Goal: Transaction & Acquisition: Purchase product/service

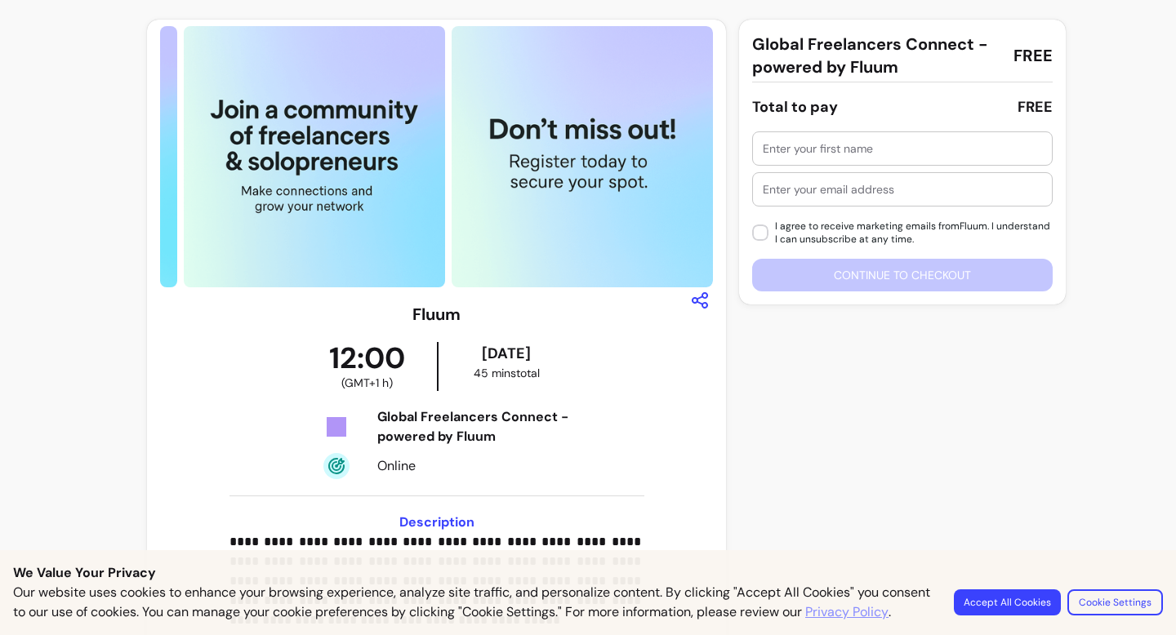
click at [971, 149] on input "text" at bounding box center [901, 148] width 279 height 16
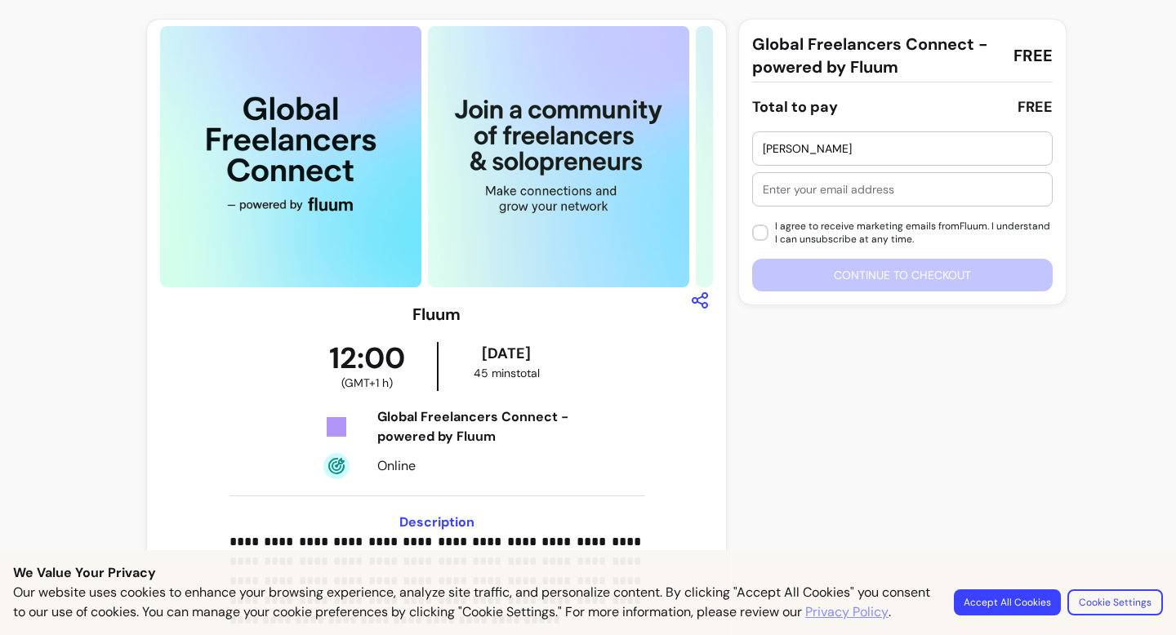
type input "Julie"
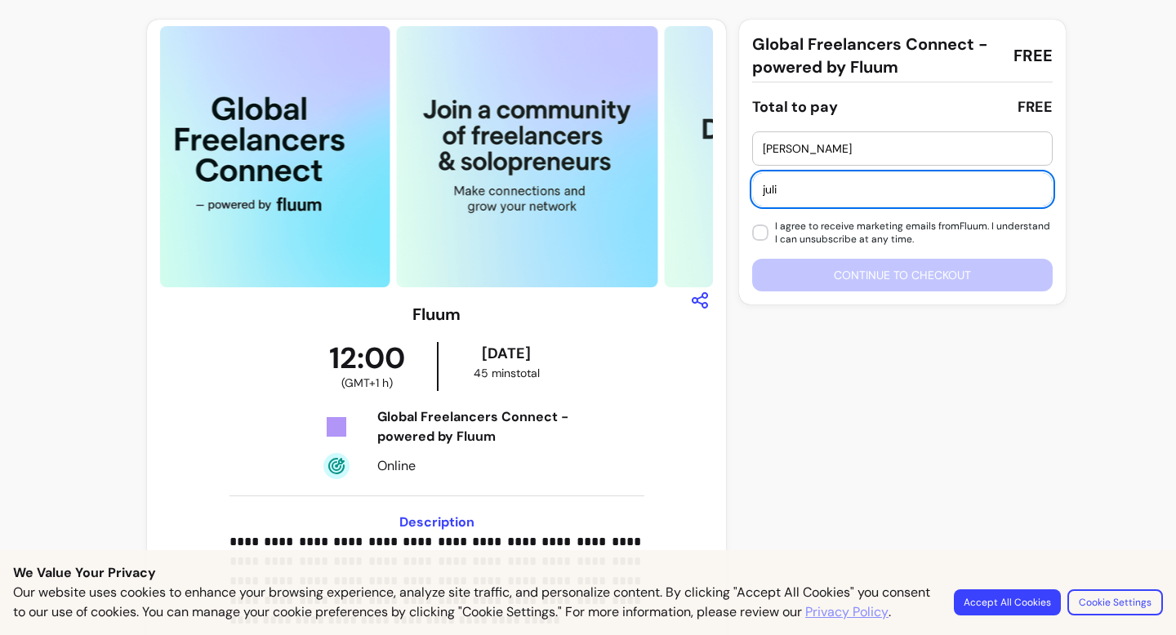
type input "julieimbard@gmail.com"
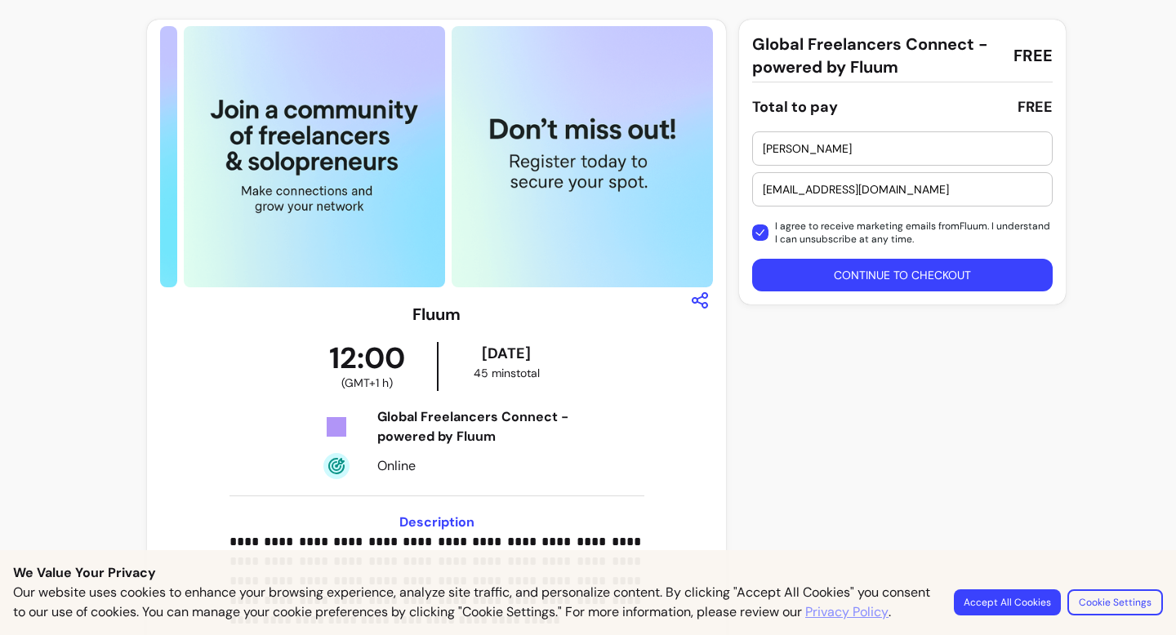
click at [898, 286] on button "Continue to checkout" at bounding box center [902, 275] width 300 height 33
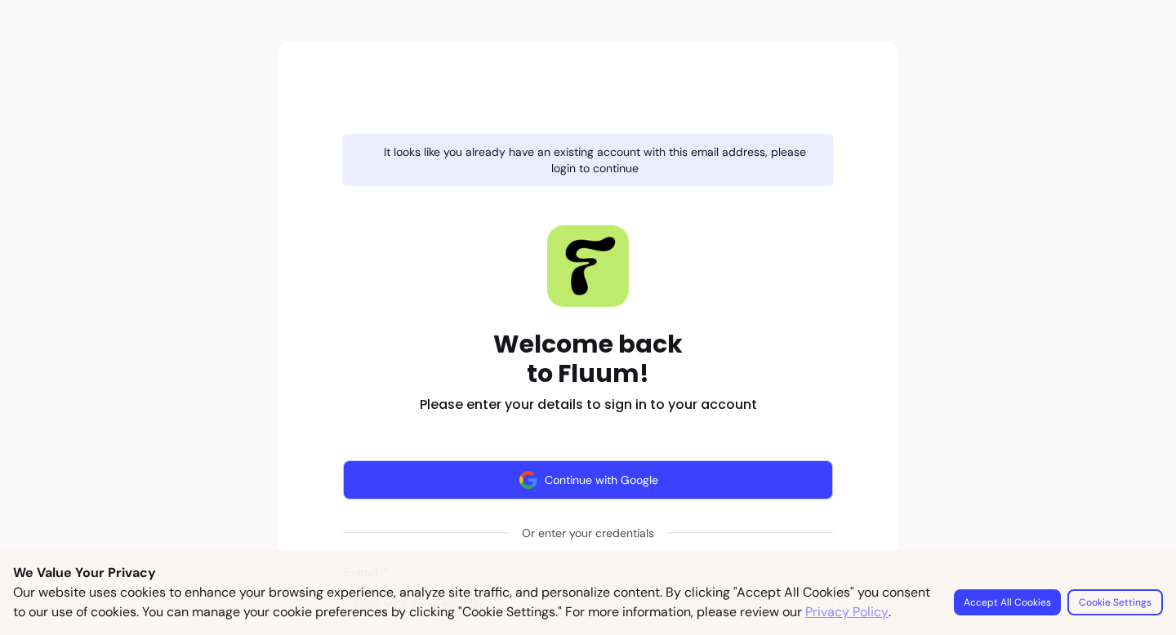
click at [624, 478] on button "Continue with Google" at bounding box center [588, 479] width 490 height 39
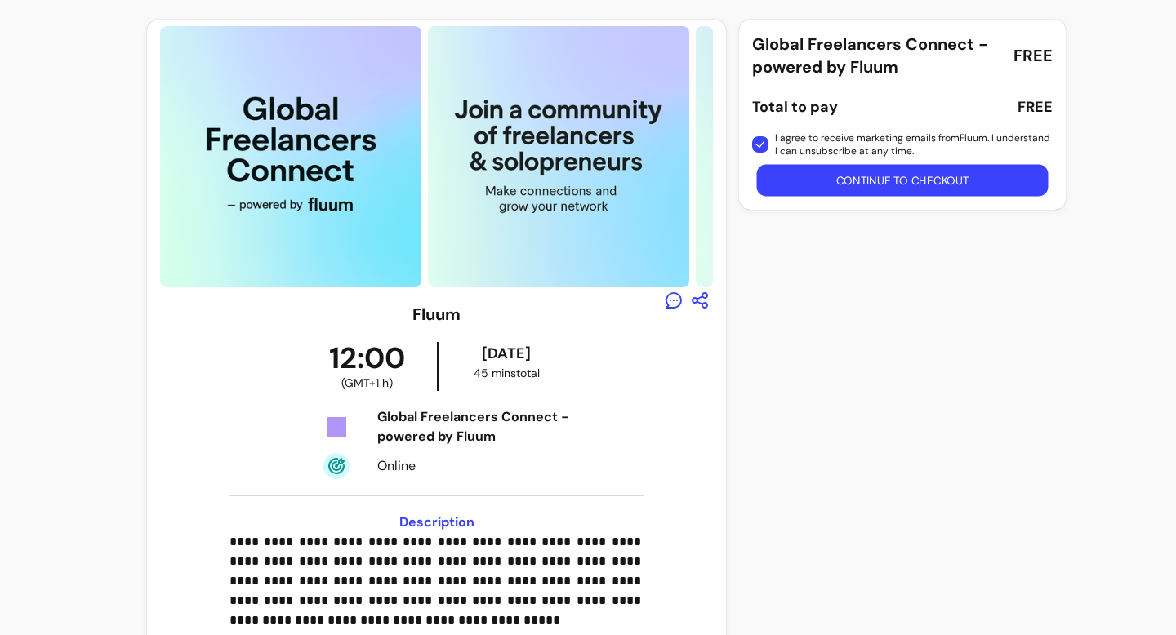
click at [820, 178] on button "Continue to checkout" at bounding box center [902, 181] width 291 height 32
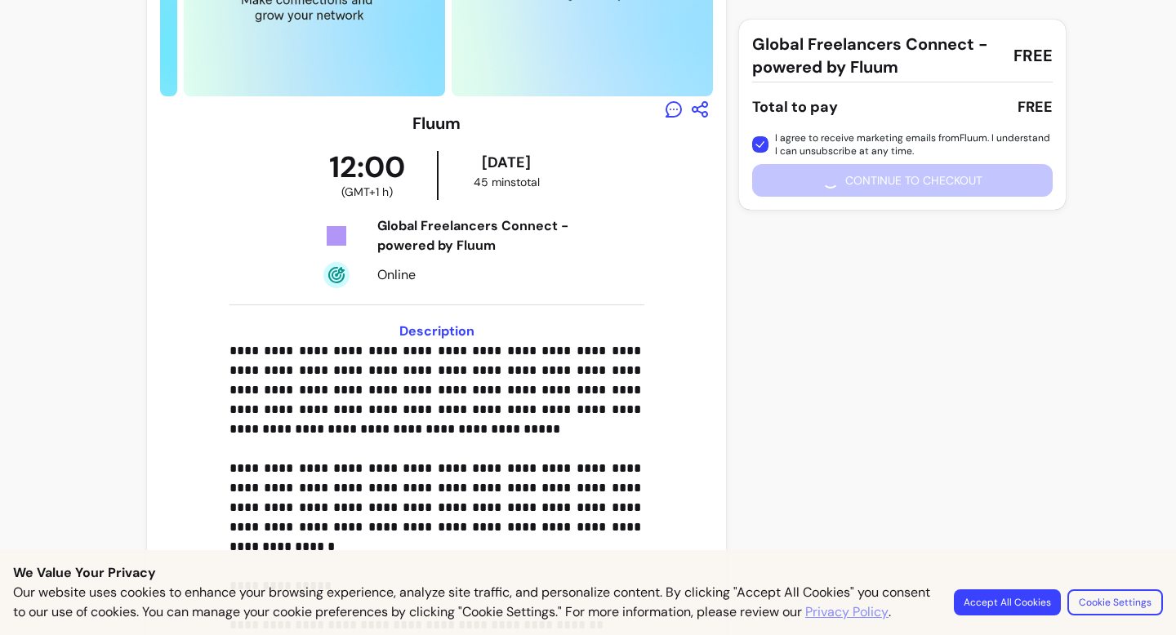
scroll to position [197, 0]
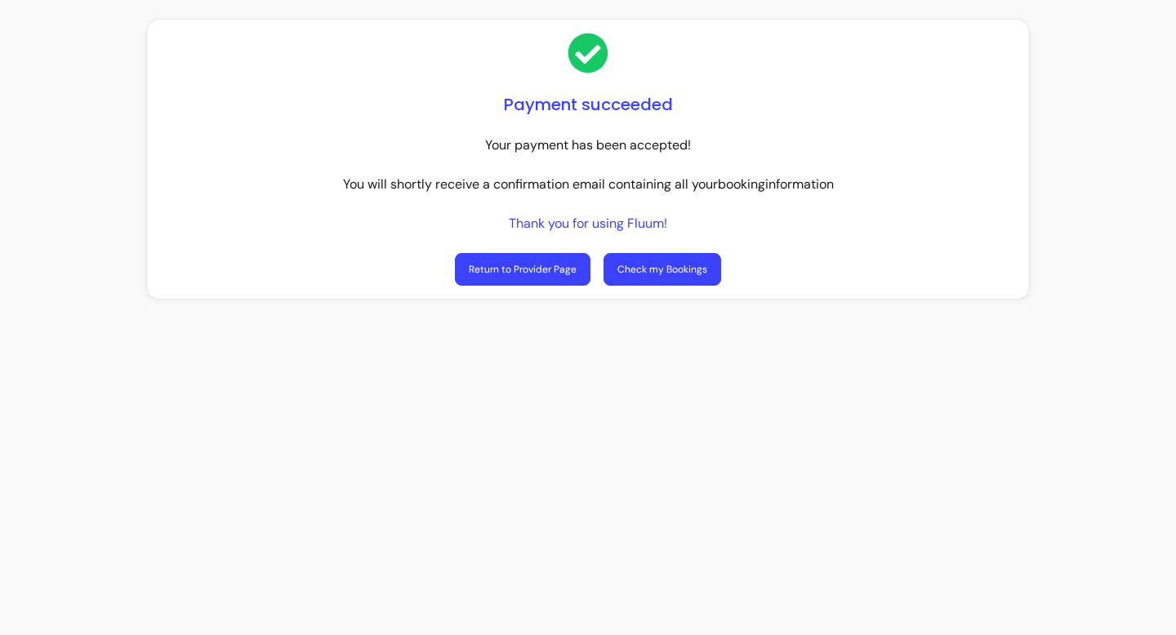
click at [624, 265] on link "Check my Bookings" at bounding box center [662, 269] width 118 height 33
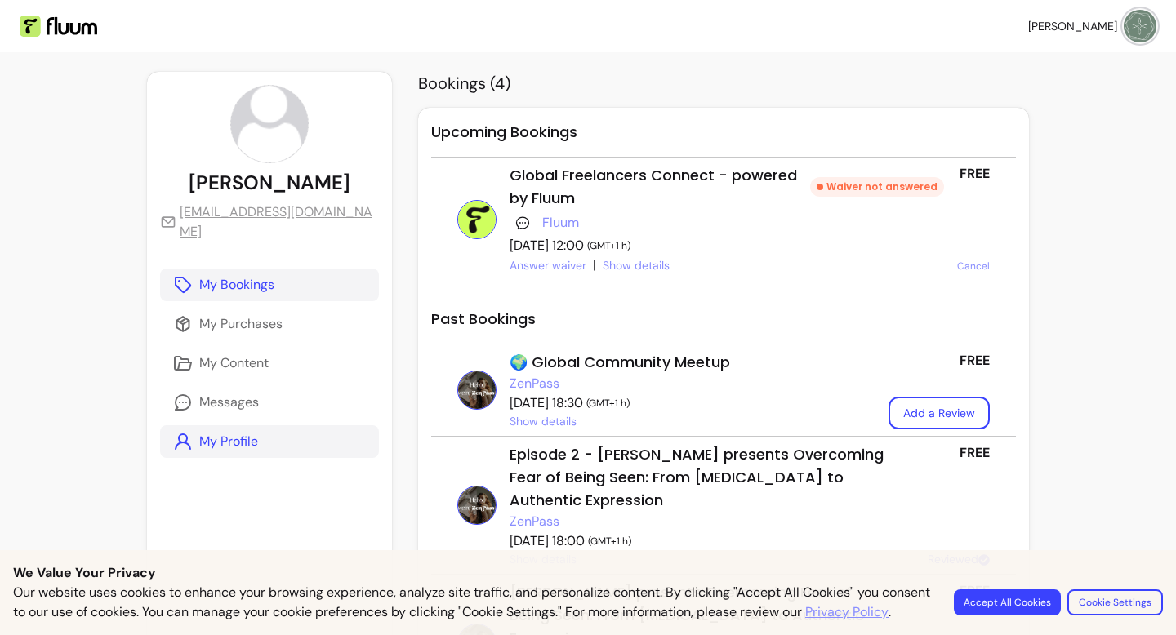
click at [228, 432] on p "My Profile" at bounding box center [228, 442] width 59 height 20
